Goal: Transaction & Acquisition: Register for event/course

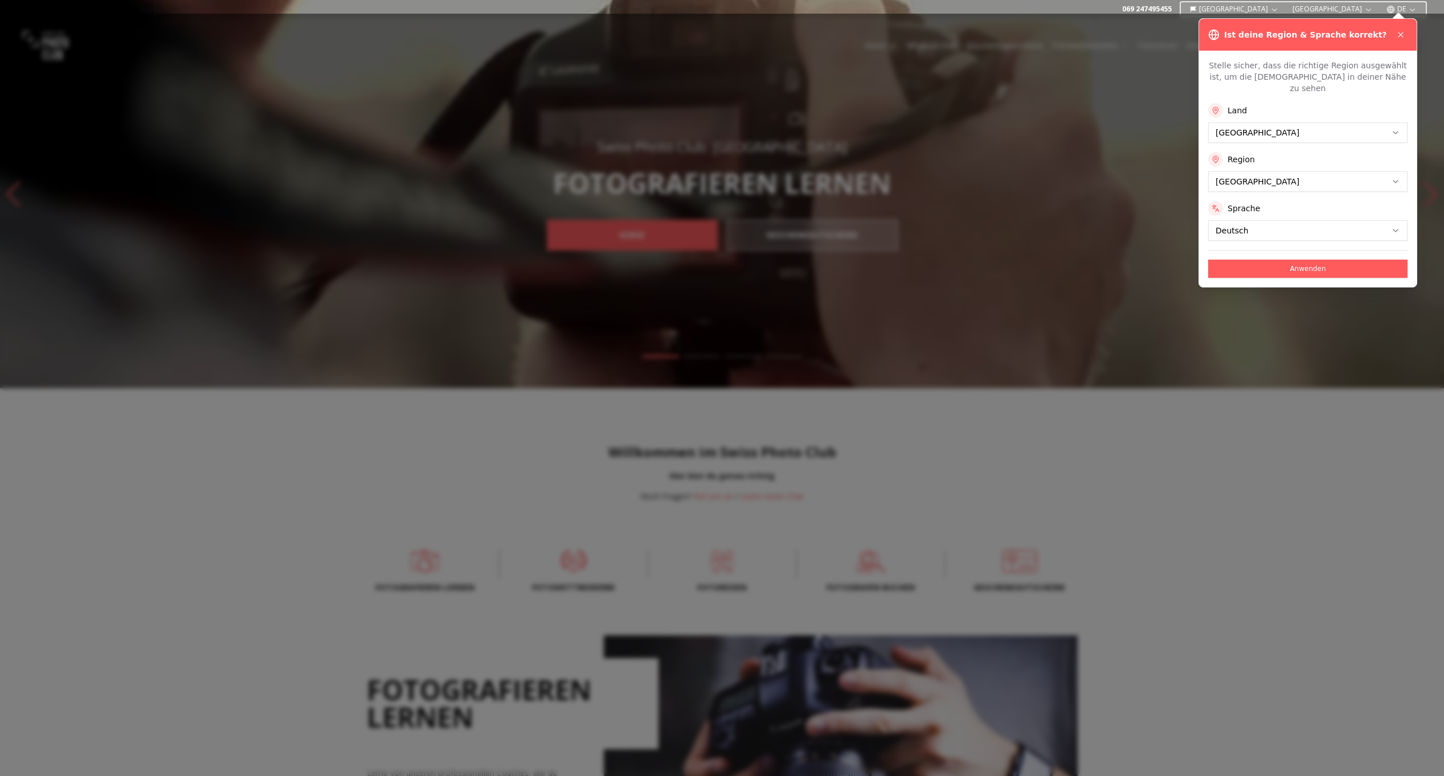
scroll to position [80, 0]
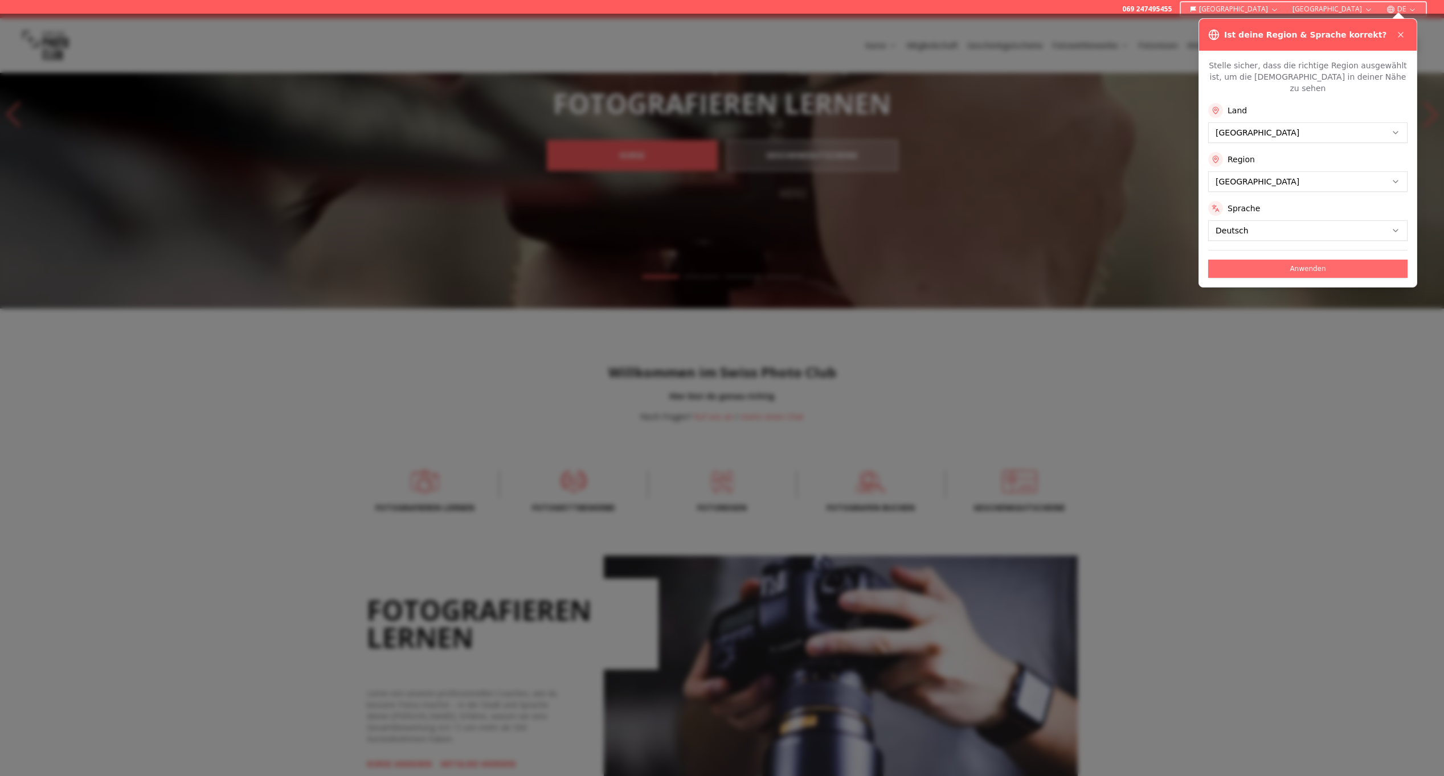
click at [1323, 261] on button "Anwenden" at bounding box center [1307, 269] width 199 height 18
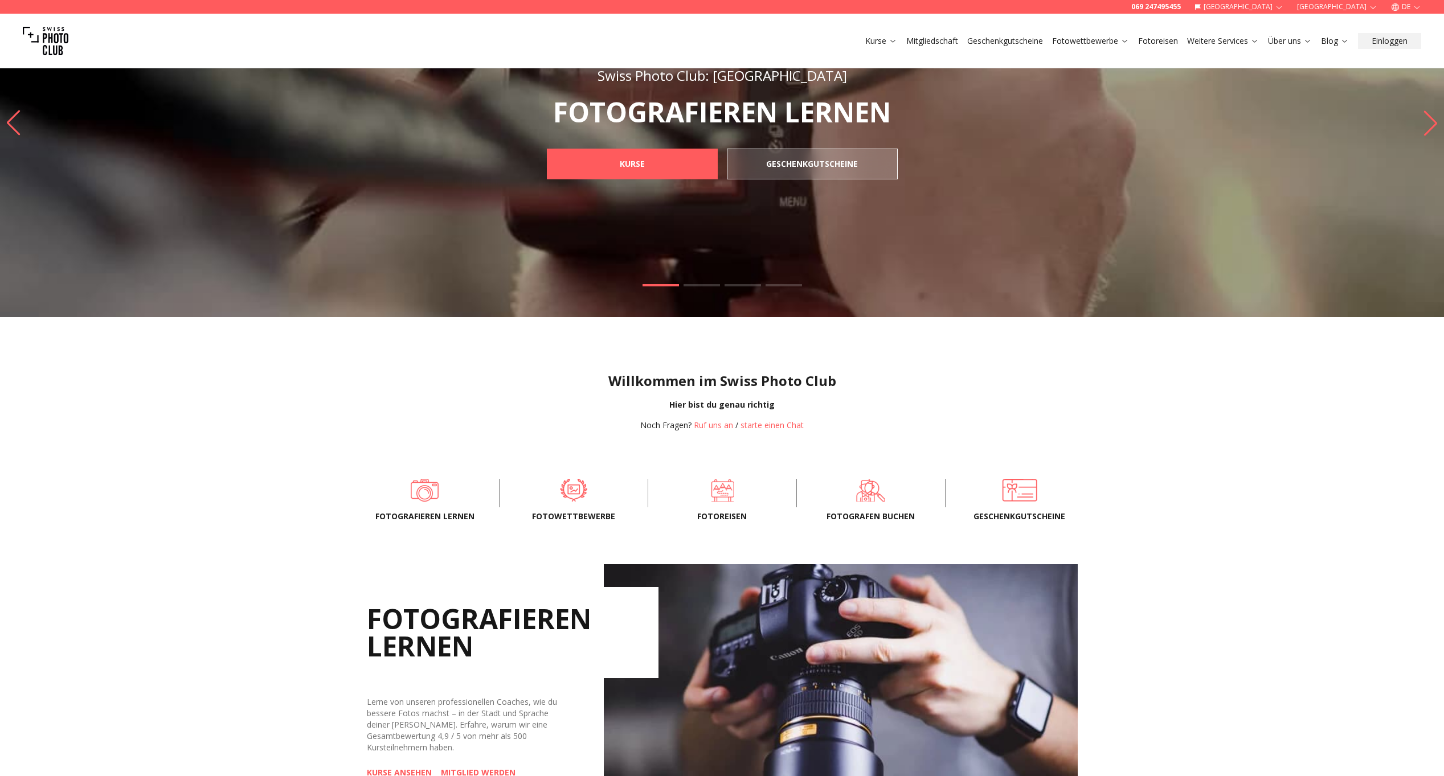
scroll to position [233, 0]
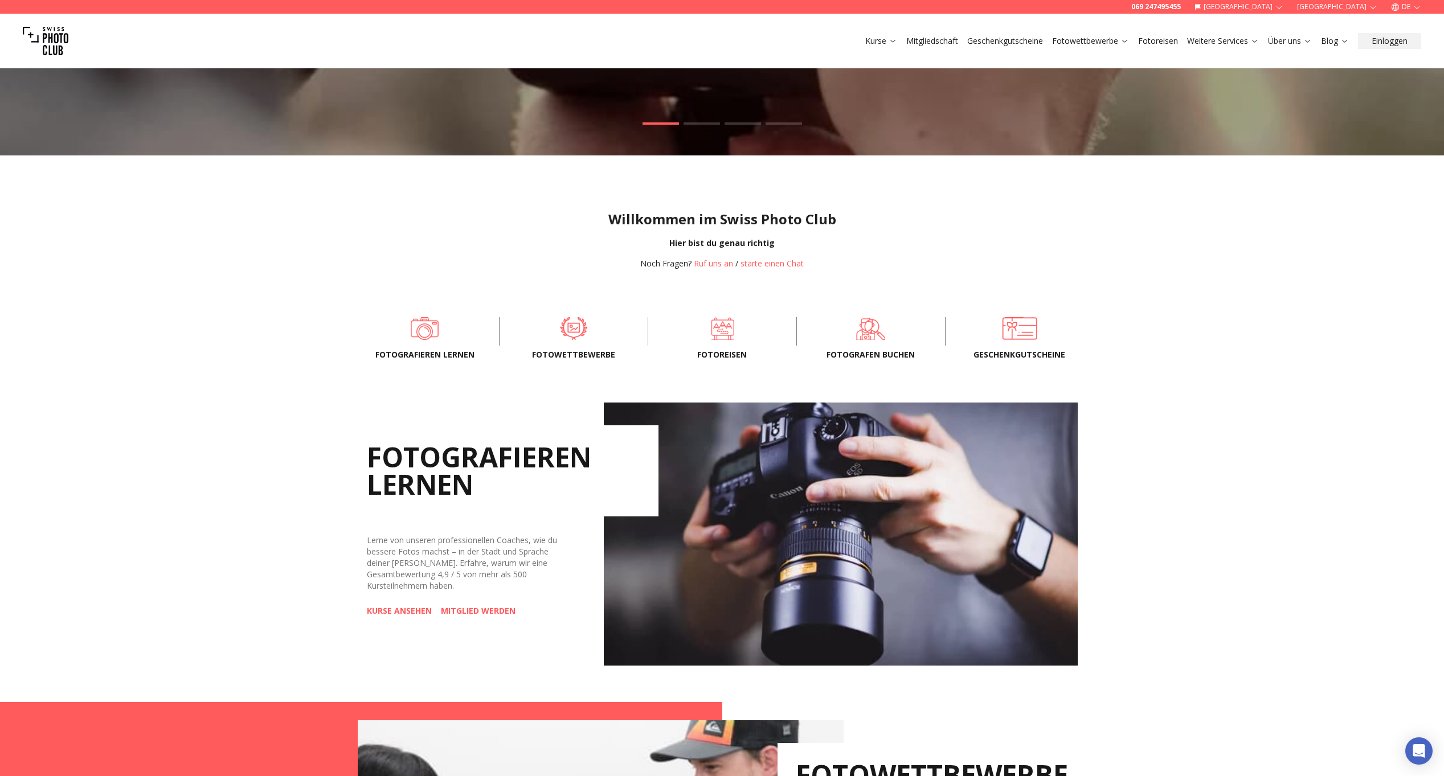
click at [578, 348] on div "Fotografieren lernen Fotowettbewerbe Fotoreisen FOTOGRAFEN BUCHEN Geschenkgutsc…" at bounding box center [722, 331] width 729 height 51
click at [565, 325] on span at bounding box center [574, 328] width 113 height 34
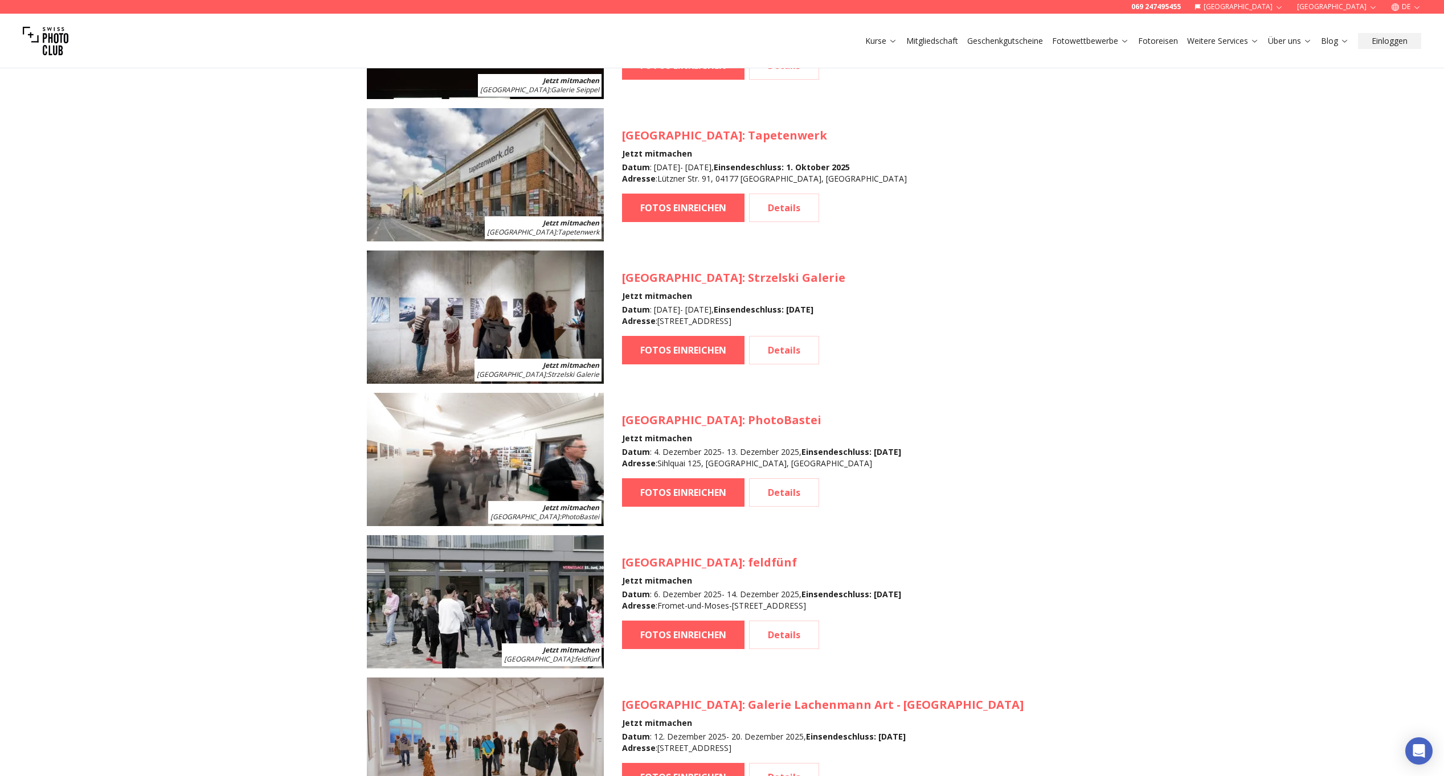
scroll to position [1711, 0]
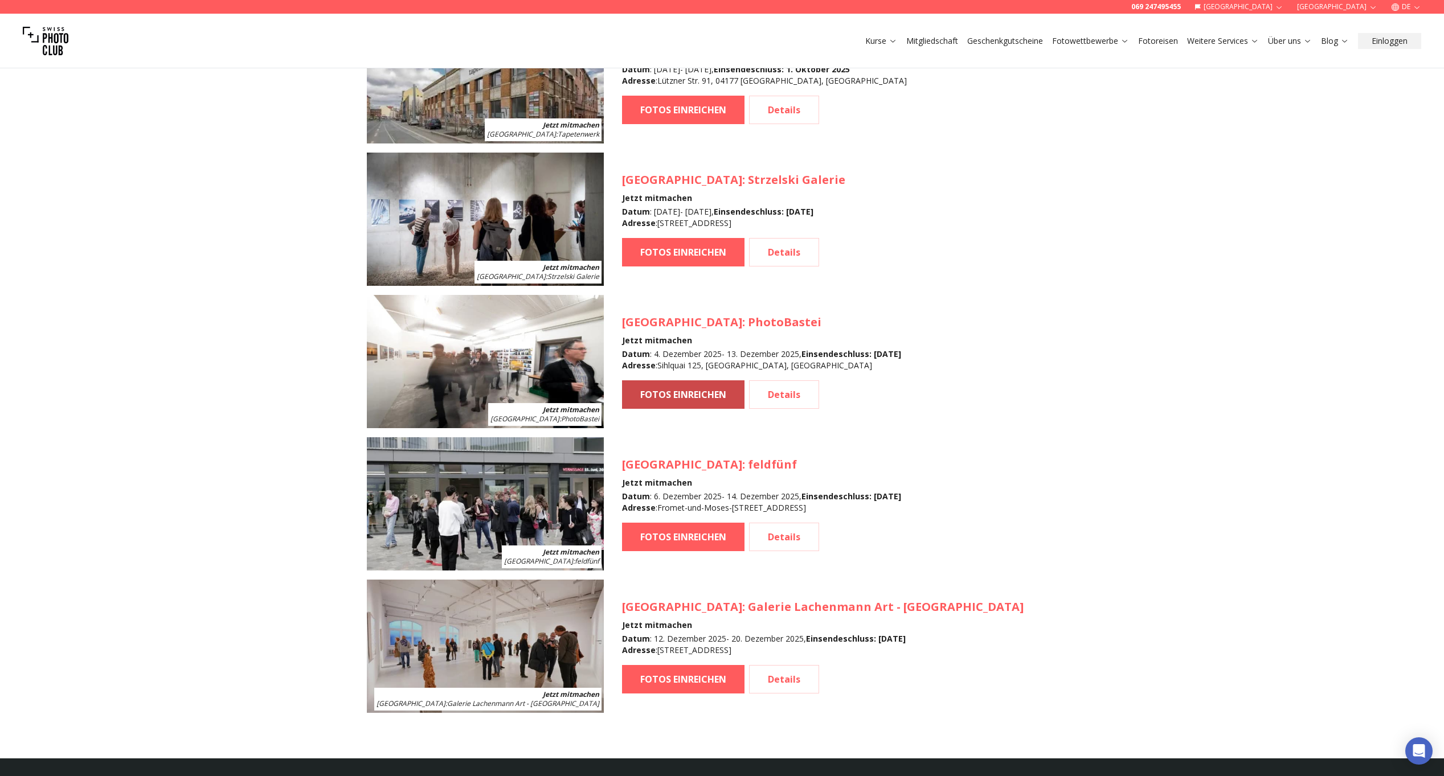
click at [693, 387] on link "FOTOS EINREICHEN" at bounding box center [683, 395] width 122 height 28
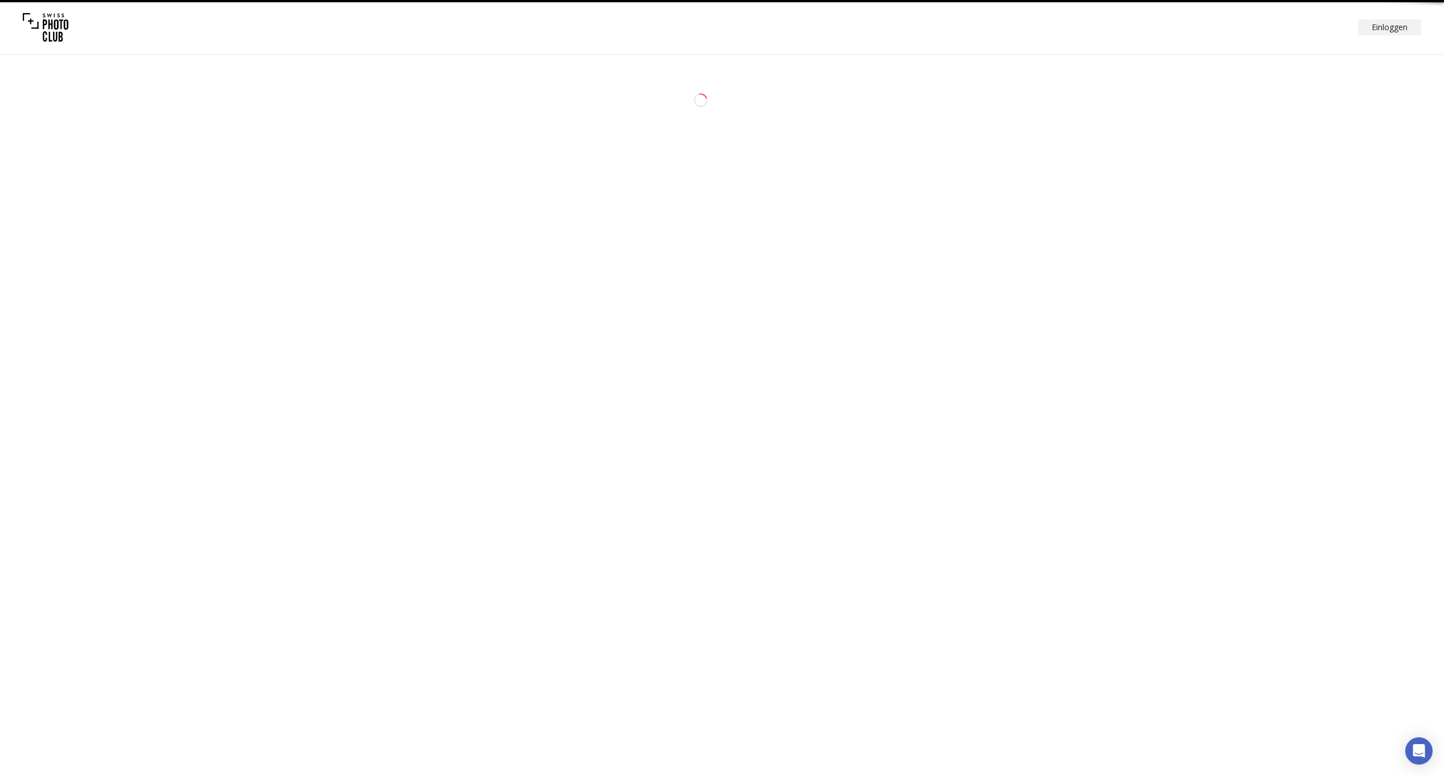
select select "*******"
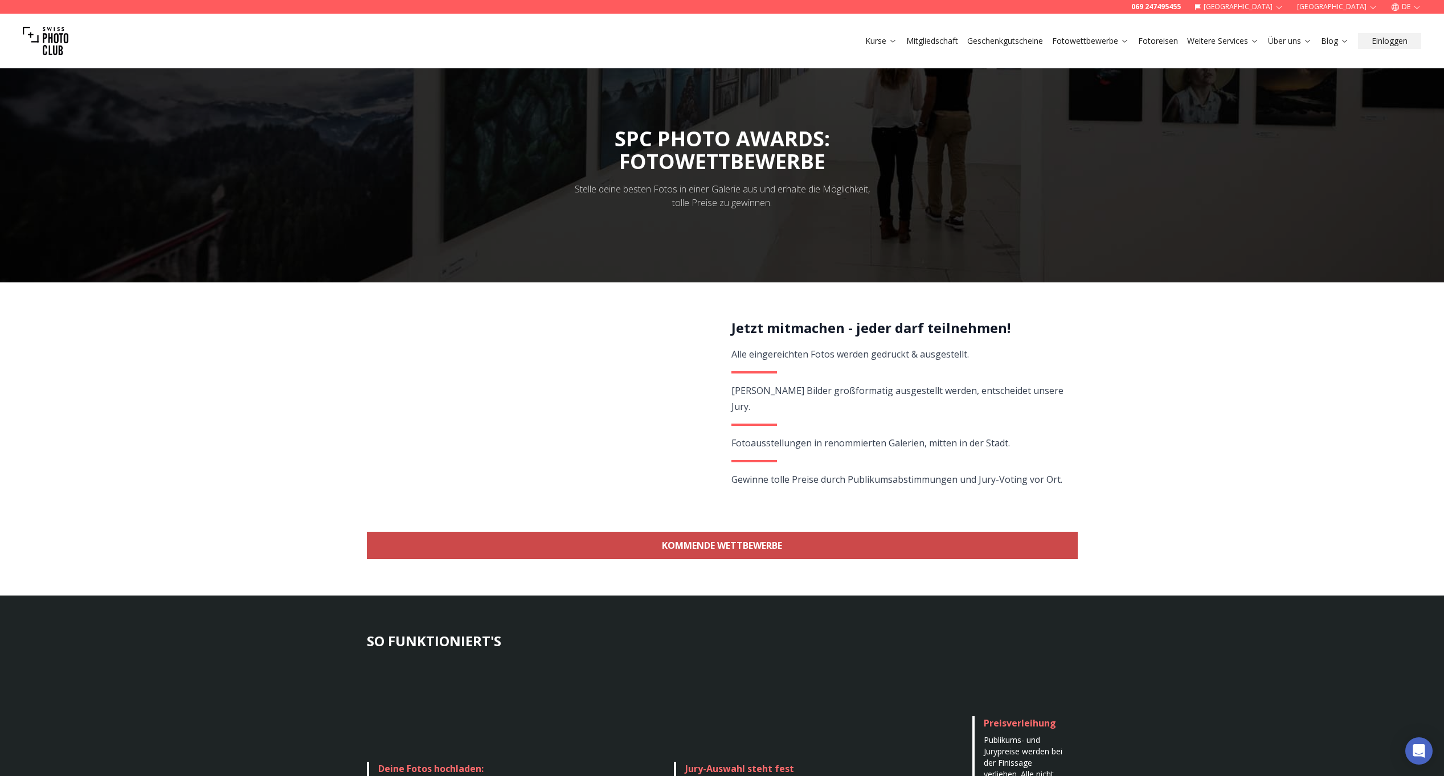
click at [723, 553] on link "KOMMENDE WETTBEWERBE" at bounding box center [722, 545] width 711 height 27
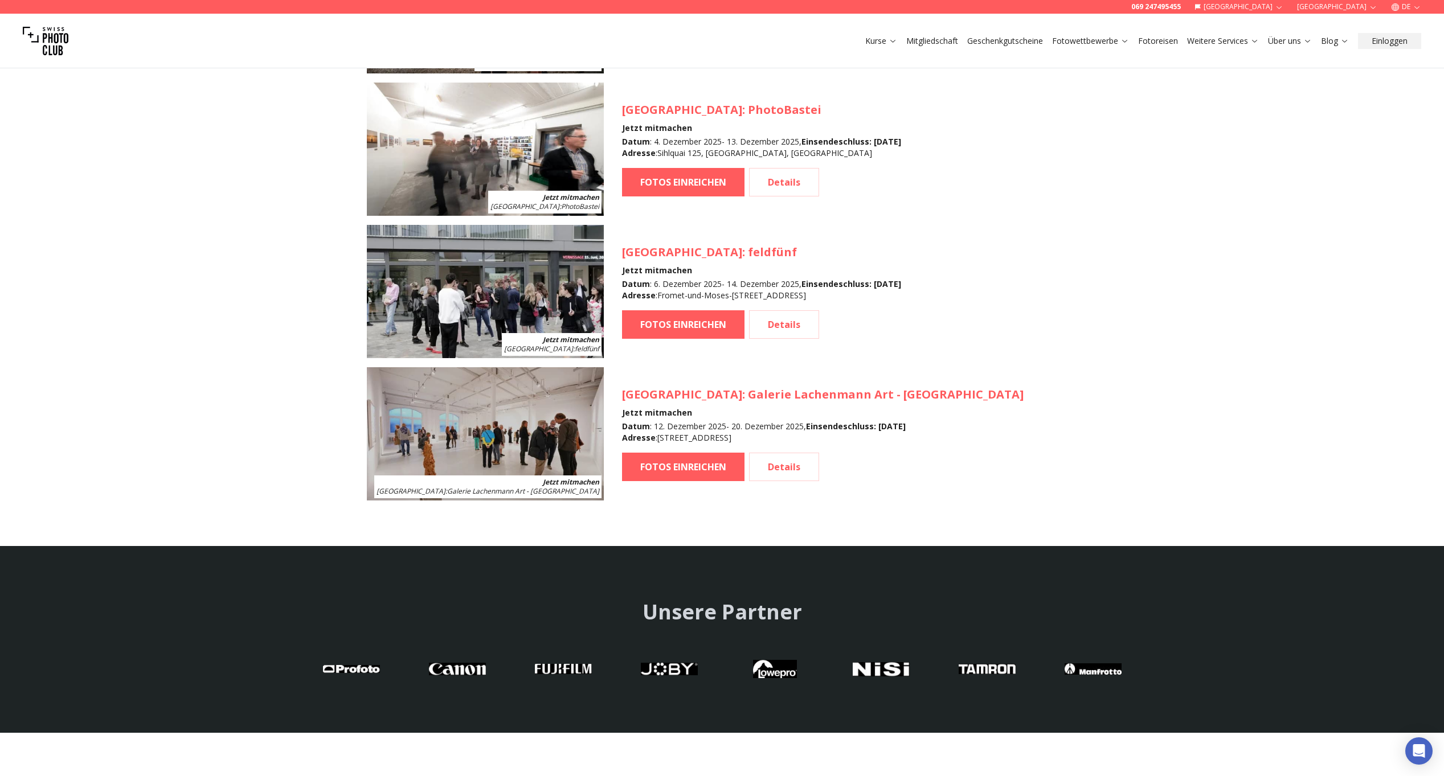
scroll to position [1688, 0]
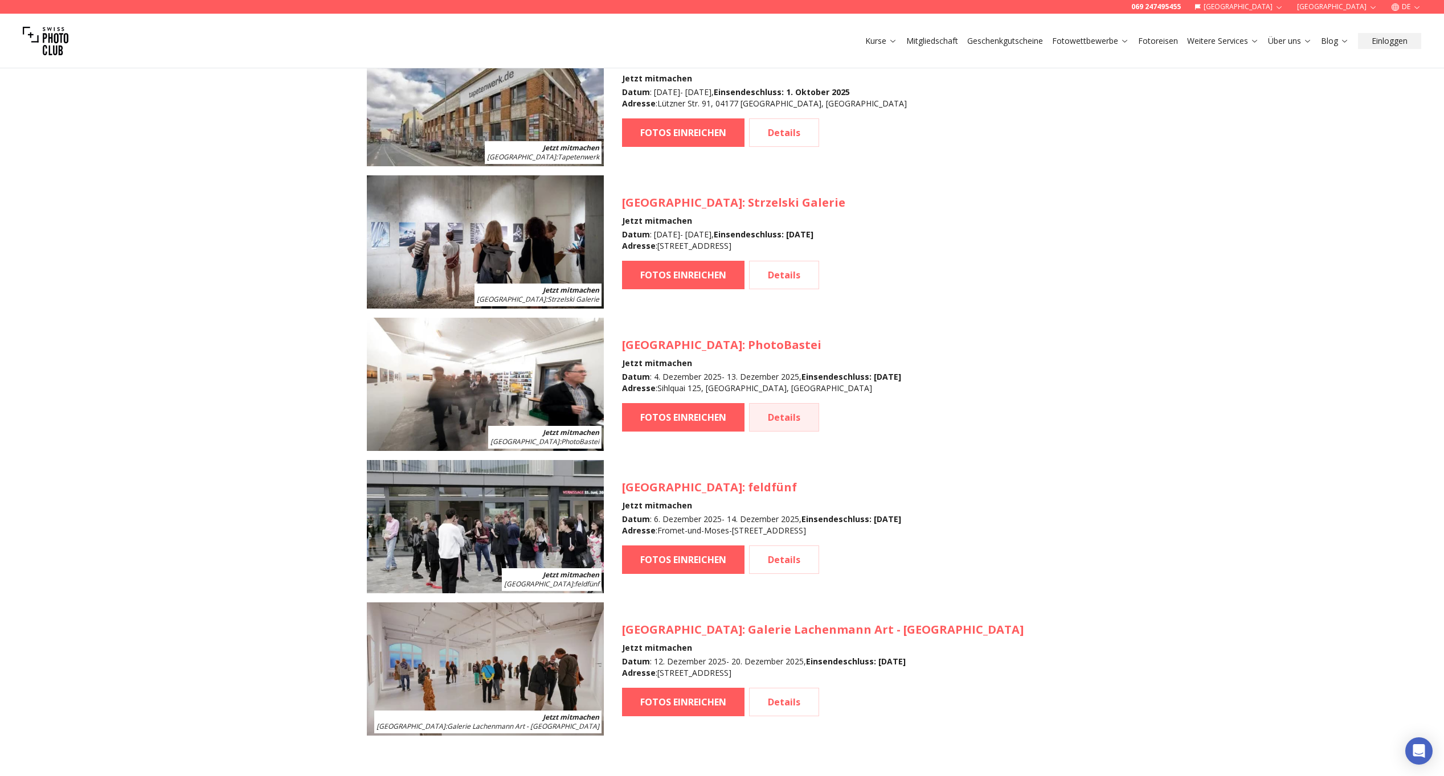
click at [786, 415] on link "Details" at bounding box center [784, 417] width 70 height 28
